Goal: Information Seeking & Learning: Check status

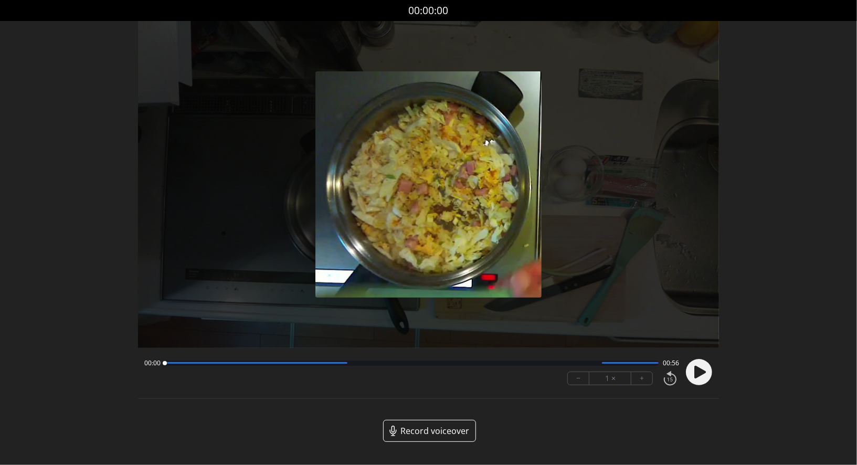
click at [697, 375] on icon at bounding box center [700, 372] width 12 height 13
click at [697, 371] on icon at bounding box center [696, 371] width 3 height 11
click at [697, 371] on icon at bounding box center [700, 372] width 12 height 13
click at [697, 371] on icon at bounding box center [696, 371] width 3 height 11
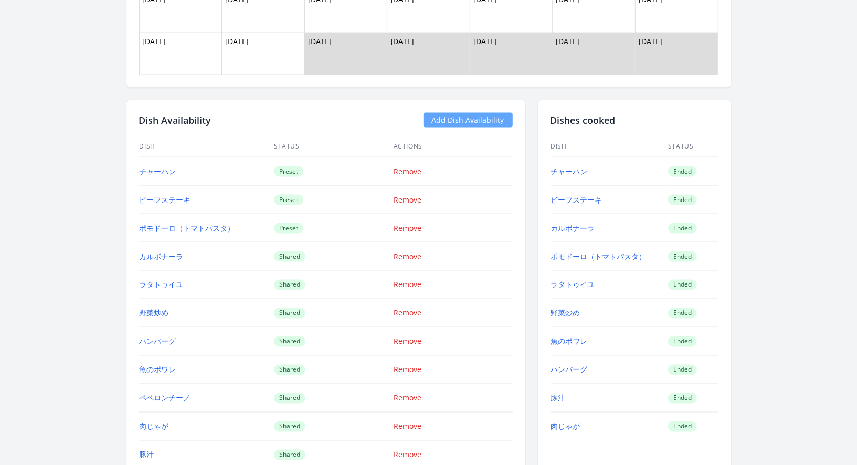
scroll to position [979, 0]
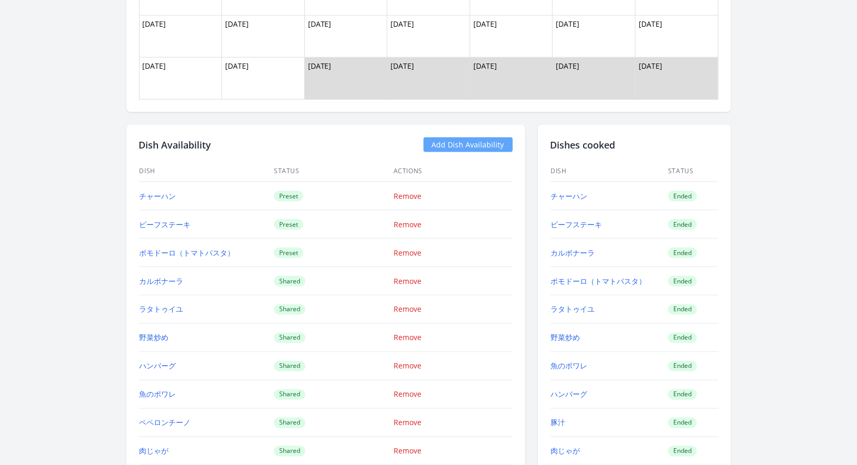
click at [574, 199] on td "チャーハン" at bounding box center [609, 196] width 118 height 28
click at [569, 194] on link "チャーハン" at bounding box center [569, 196] width 37 height 10
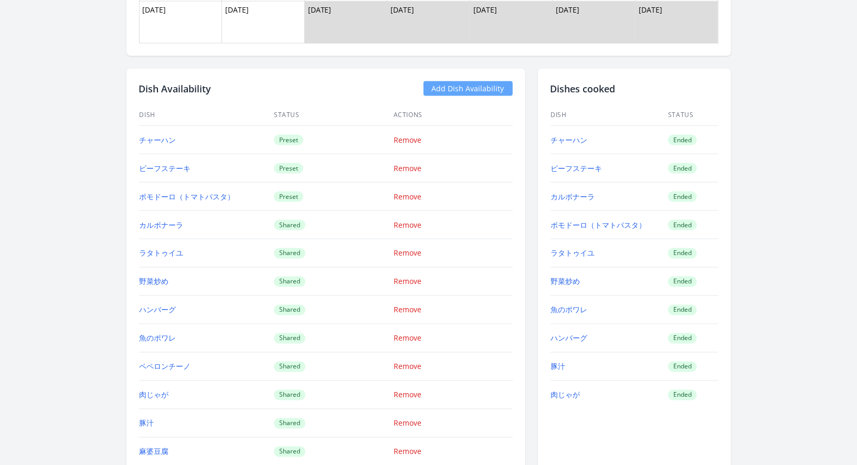
scroll to position [1036, 0]
click at [566, 395] on link "肉じゃが" at bounding box center [565, 394] width 29 height 10
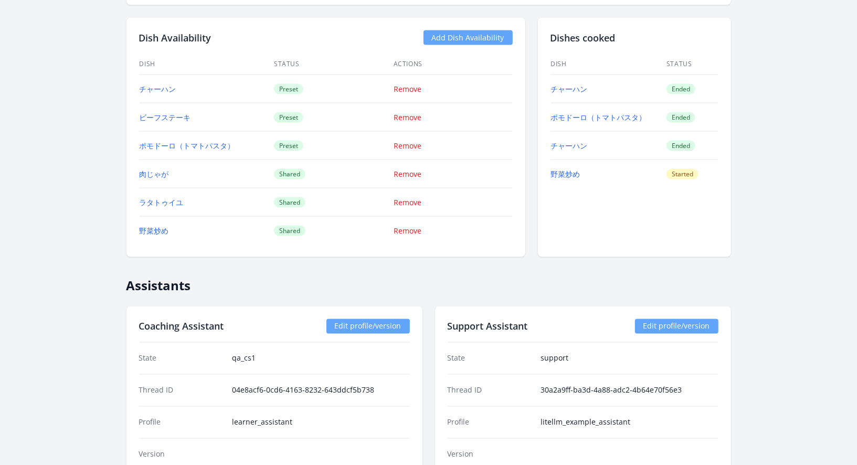
scroll to position [950, 0]
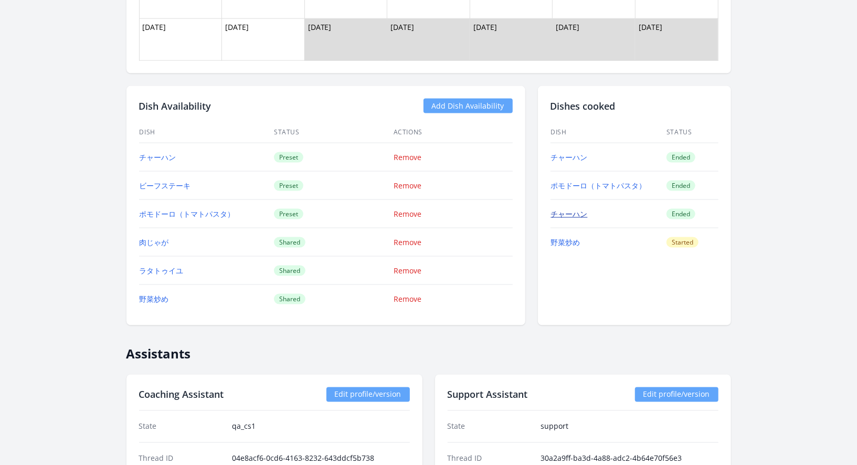
click at [567, 209] on link "チャーハン" at bounding box center [569, 214] width 37 height 10
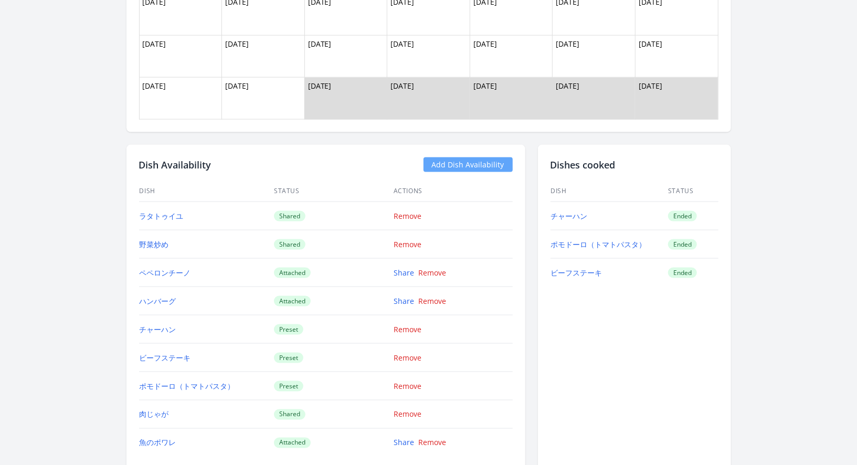
scroll to position [852, 0]
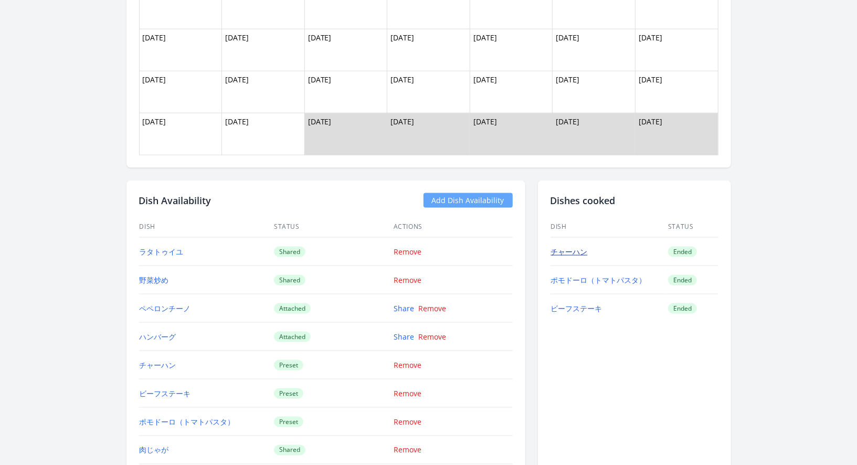
click at [565, 251] on link "チャーハン" at bounding box center [569, 252] width 37 height 10
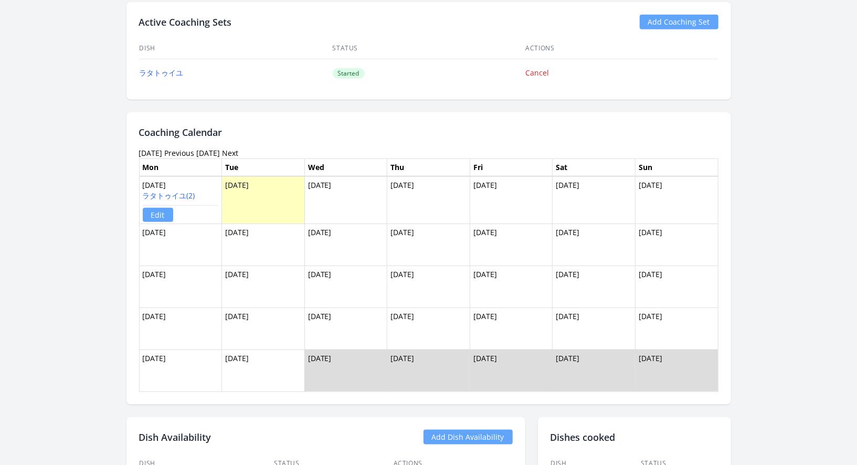
scroll to position [616, 0]
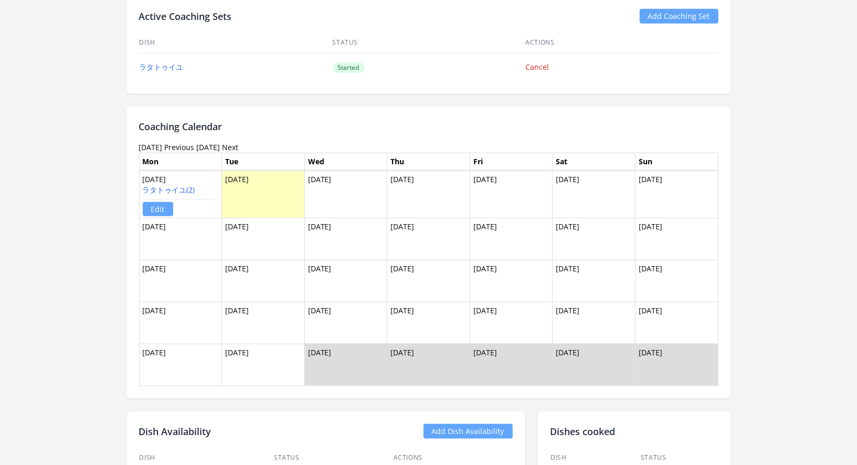
click at [195, 145] on link "Previous" at bounding box center [180, 147] width 30 height 10
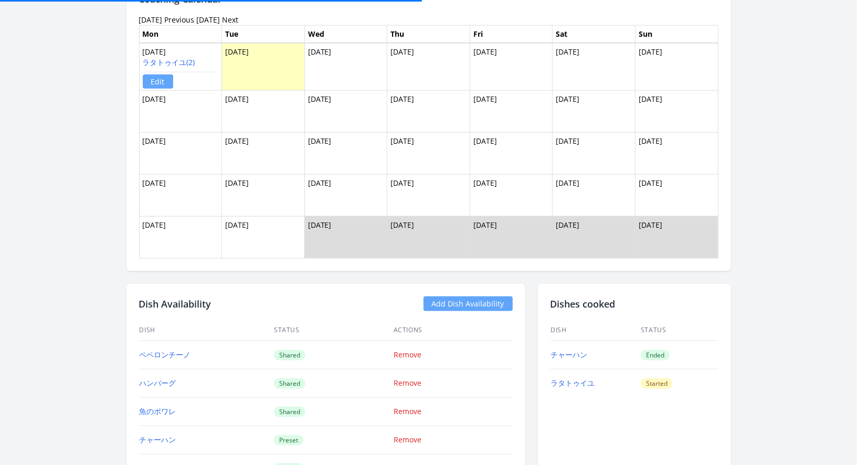
scroll to position [752, 0]
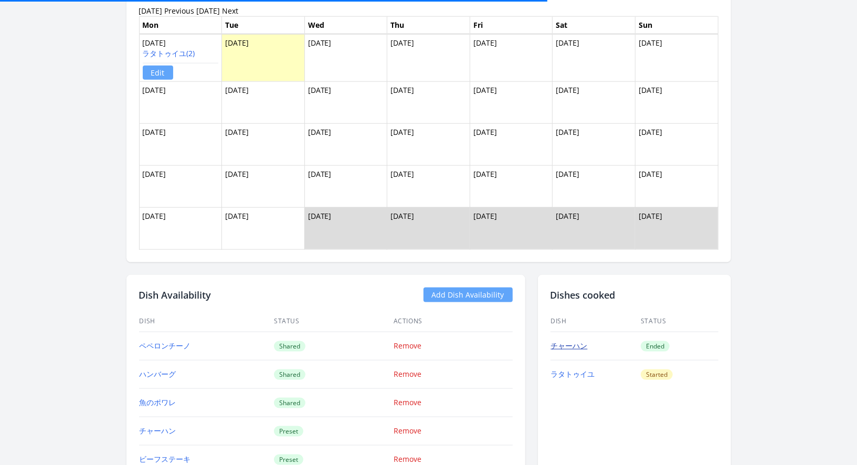
click at [568, 344] on link "チャーハン" at bounding box center [569, 346] width 37 height 10
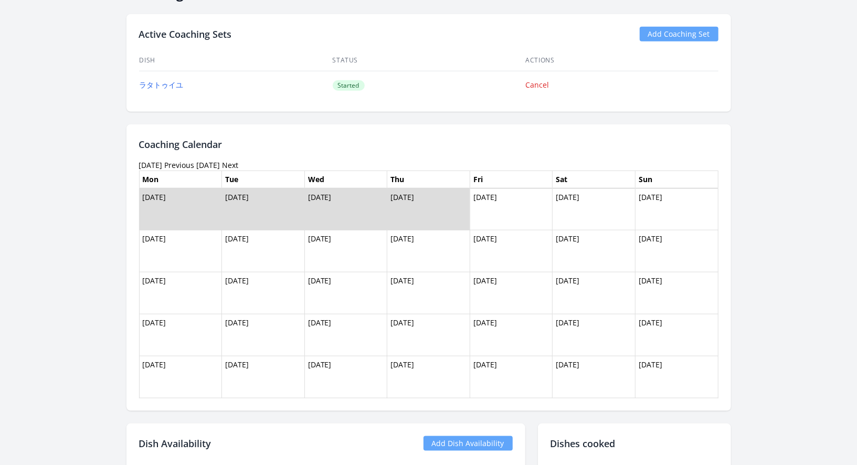
scroll to position [612, 0]
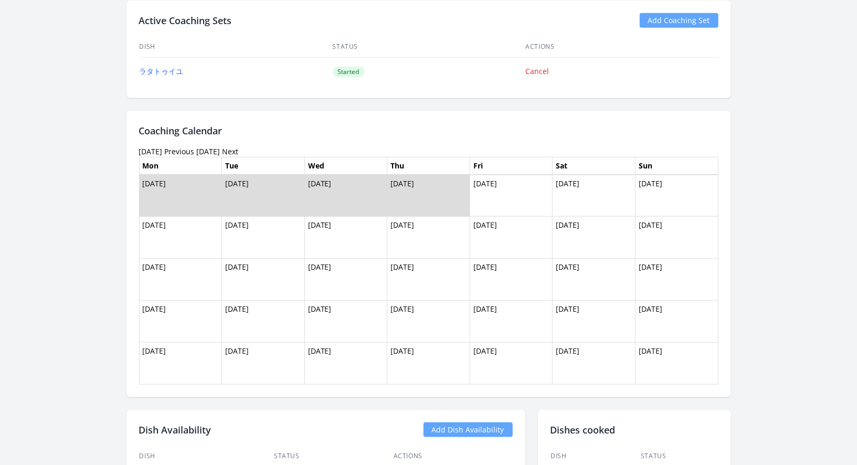
click at [195, 150] on link "Previous" at bounding box center [180, 151] width 30 height 10
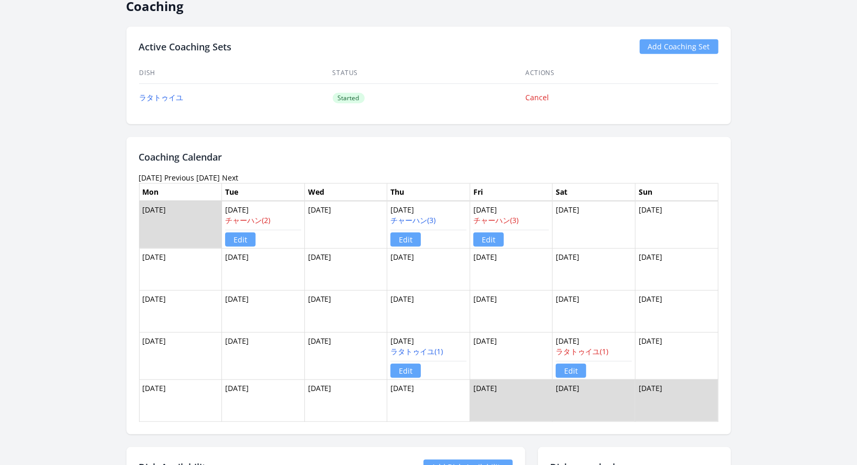
scroll to position [586, 0]
click at [181, 175] on link "Previous" at bounding box center [180, 177] width 30 height 10
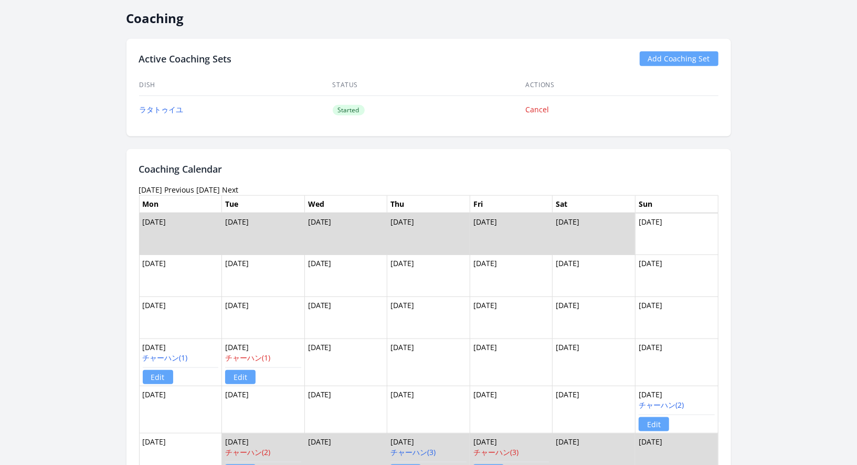
scroll to position [633, 0]
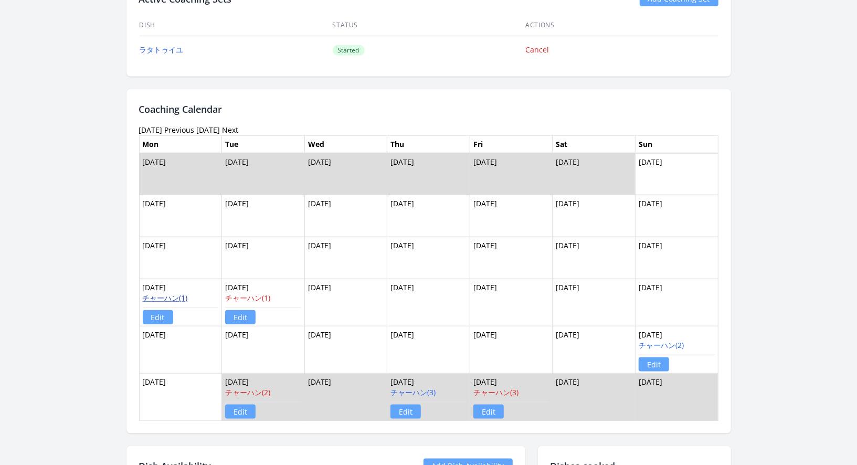
click at [178, 296] on link "チャーハン(1)" at bounding box center [165, 298] width 45 height 10
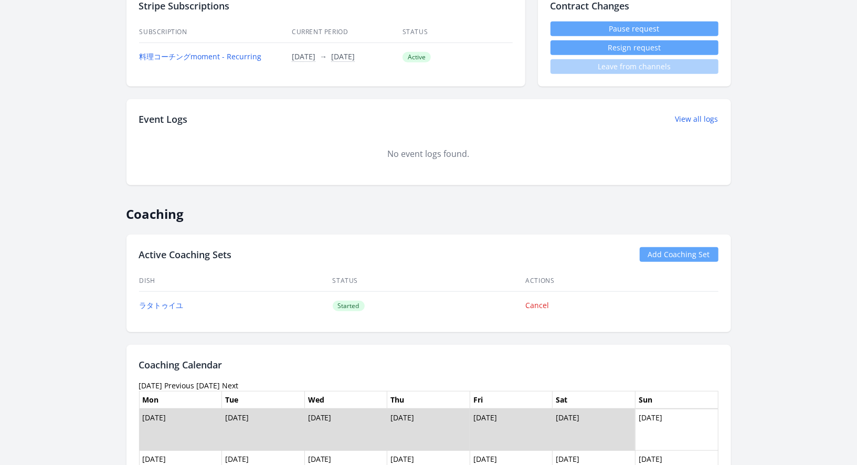
scroll to position [321, 0]
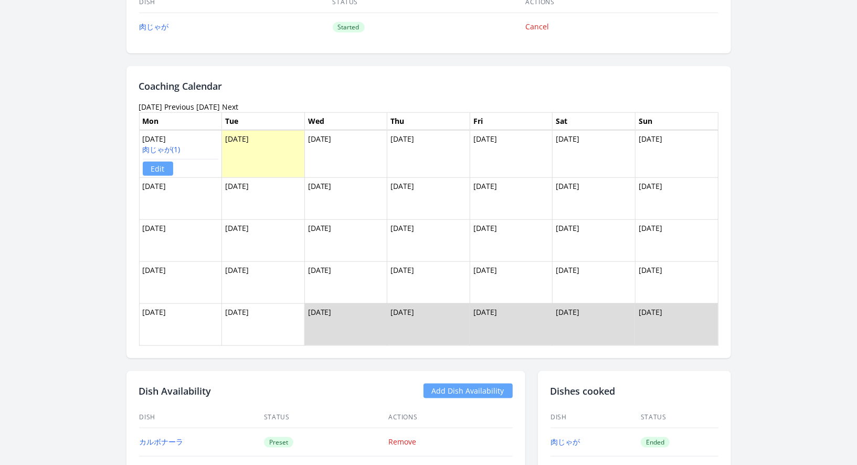
scroll to position [868, 0]
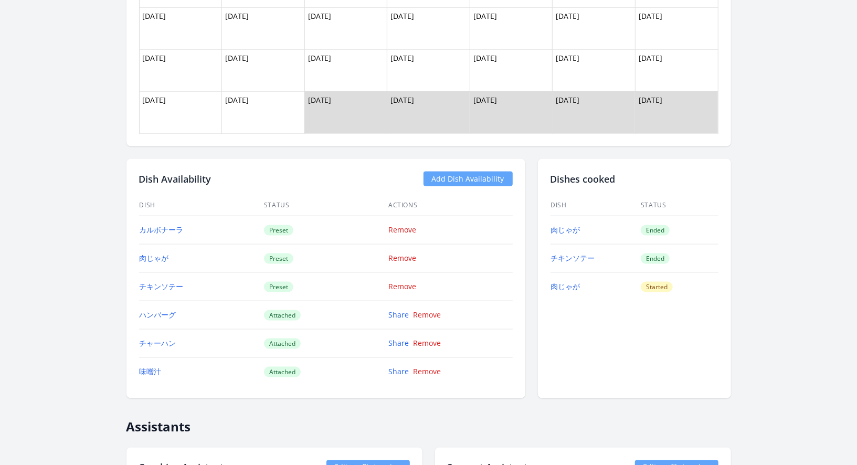
click at [557, 220] on td "肉じゃが" at bounding box center [595, 230] width 90 height 28
click at [555, 229] on link "肉じゃが" at bounding box center [565, 230] width 29 height 10
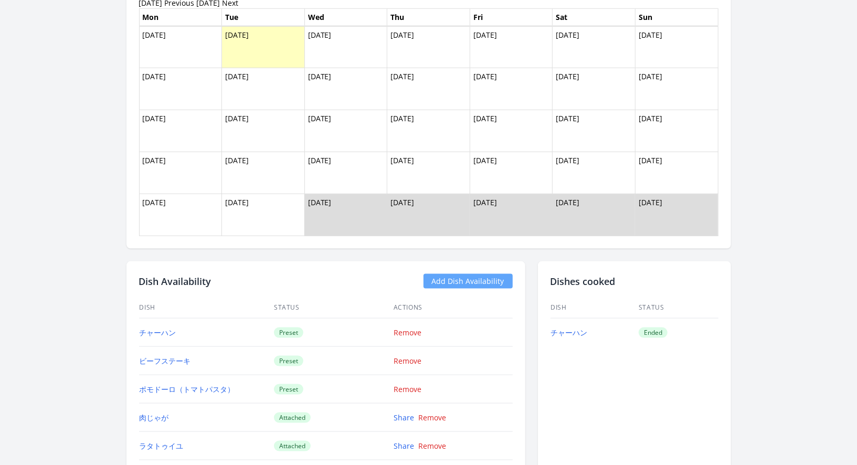
scroll to position [751, 0]
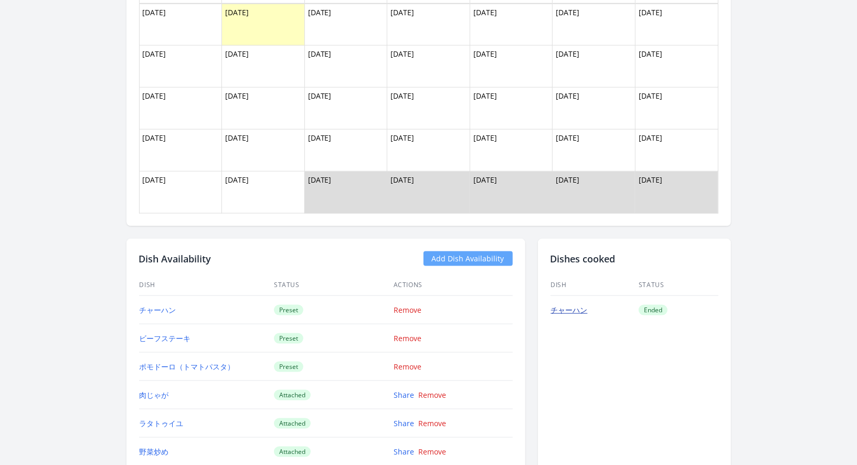
click at [570, 309] on link "チャーハン" at bounding box center [569, 310] width 37 height 10
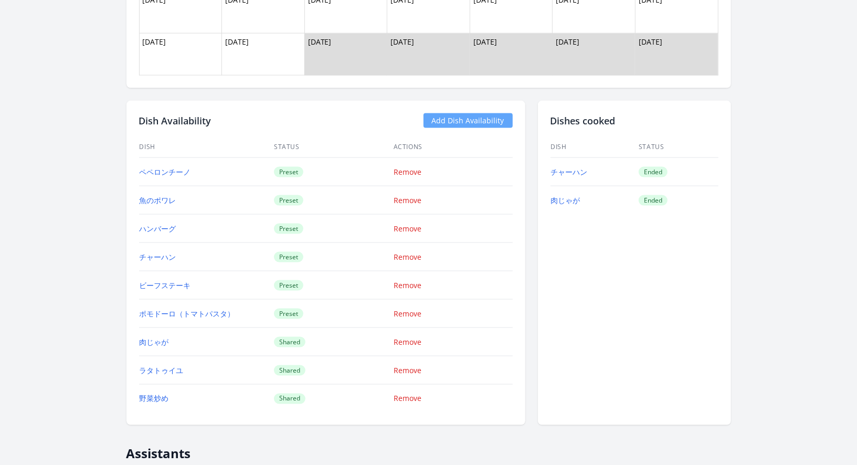
scroll to position [736, 0]
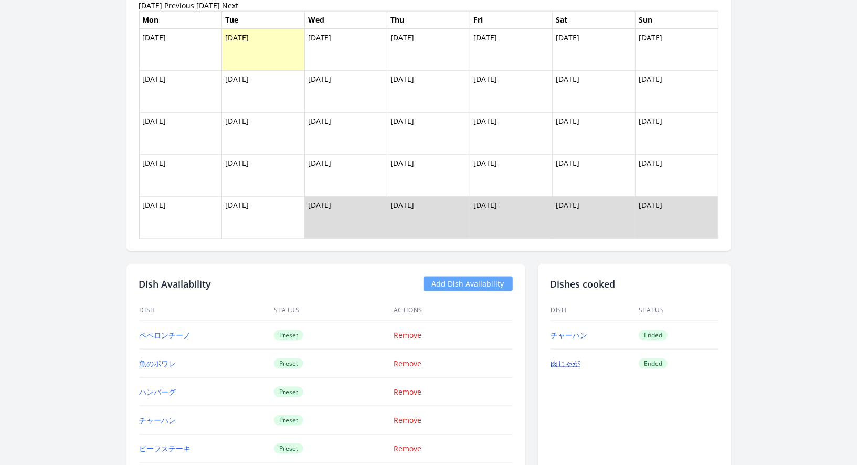
click at [568, 358] on link "肉じゃが" at bounding box center [565, 363] width 29 height 10
